Goal: Check status

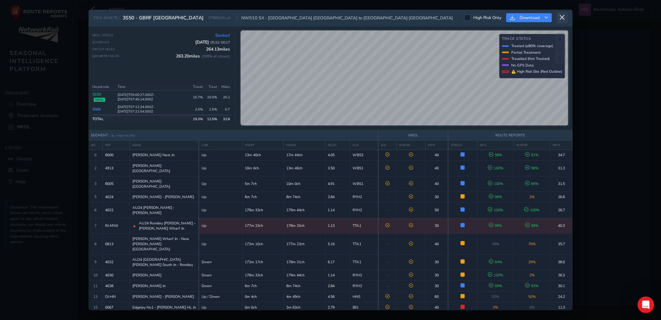
click at [562, 18] on icon at bounding box center [562, 18] width 6 height 6
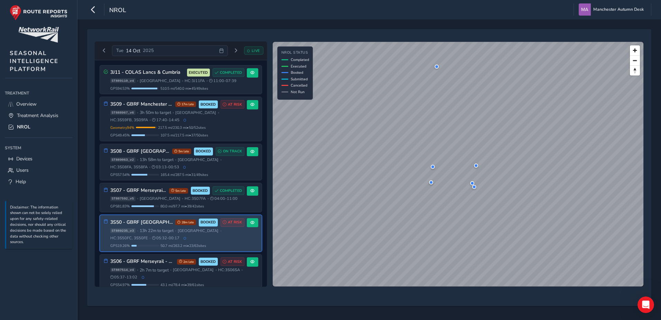
click at [142, 52] on div "[DATE]" at bounding box center [135, 50] width 38 height 7
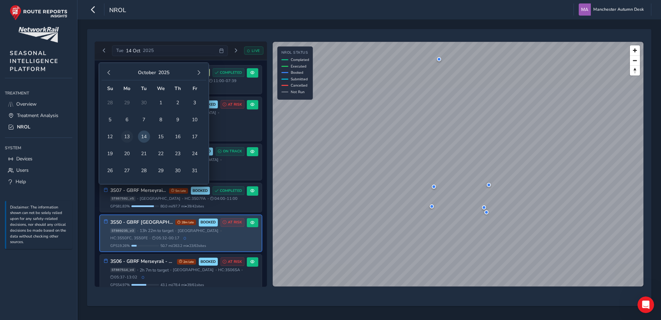
click at [129, 136] on span "13" at bounding box center [127, 136] width 12 height 12
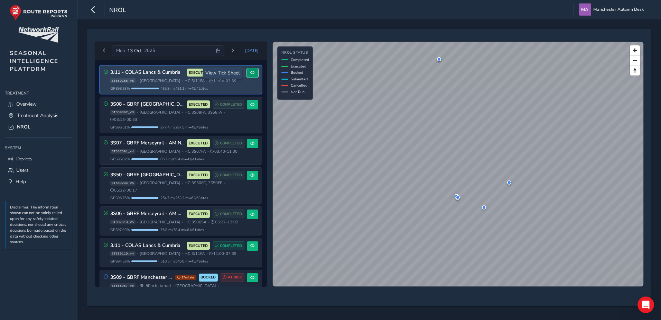
click at [250, 74] on span at bounding box center [252, 73] width 4 height 4
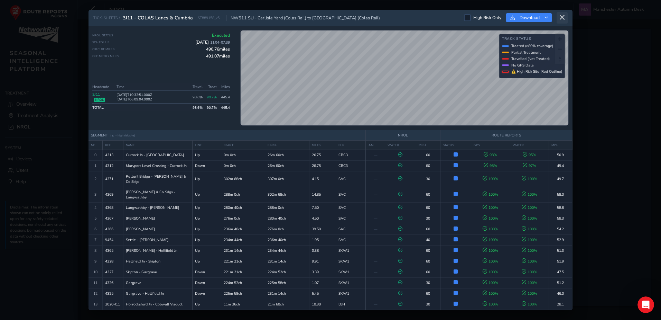
click at [562, 19] on icon at bounding box center [562, 18] width 6 height 6
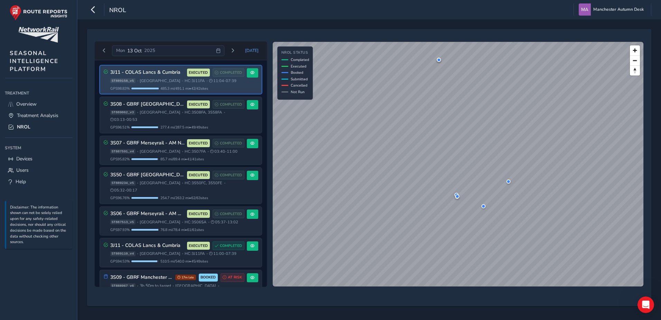
click at [171, 51] on div "[DATE]" at bounding box center [168, 50] width 112 height 11
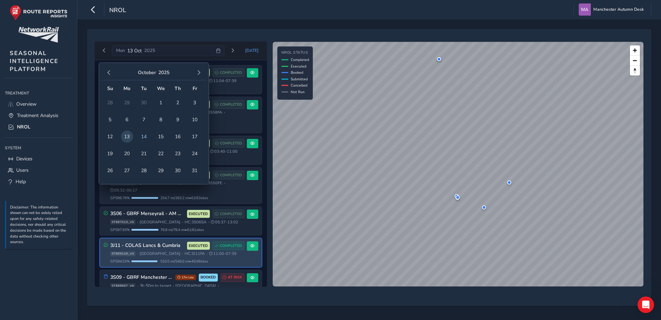
click at [159, 243] on div "3J11 - COLAS Lancs & Cumbria EXECUTED COMPLETED ST889110_v4 • [GEOGRAPHIC_DATA]…" at bounding box center [177, 252] width 134 height 22
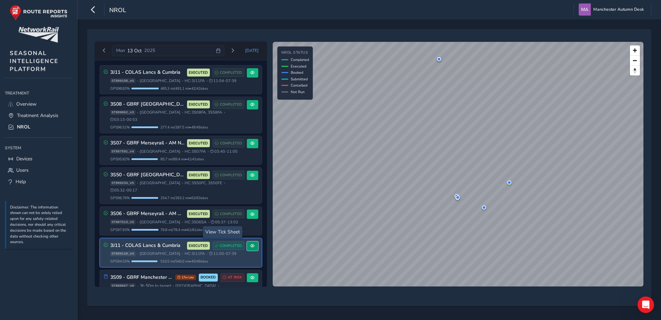
click at [254, 241] on button at bounding box center [252, 245] width 11 height 9
